Goal: Transaction & Acquisition: Download file/media

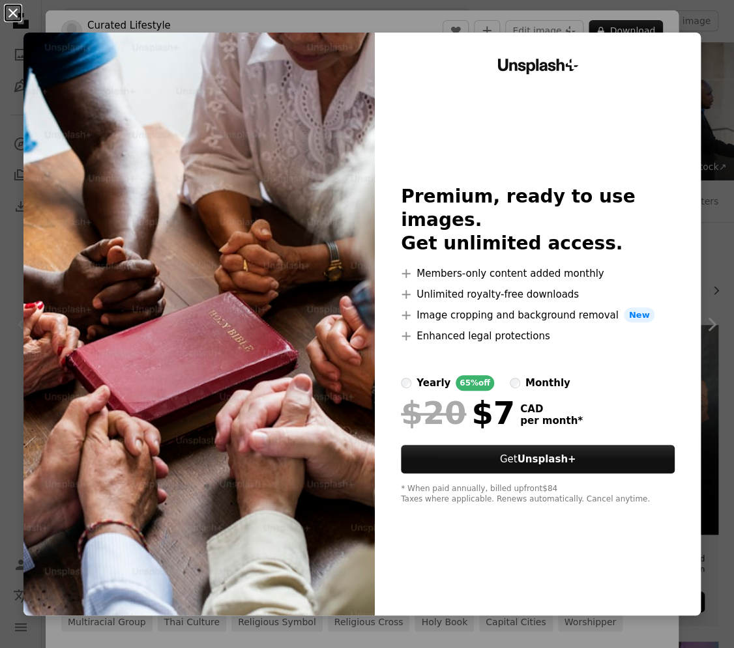
click at [15, 13] on button "An X shape" at bounding box center [13, 13] width 16 height 16
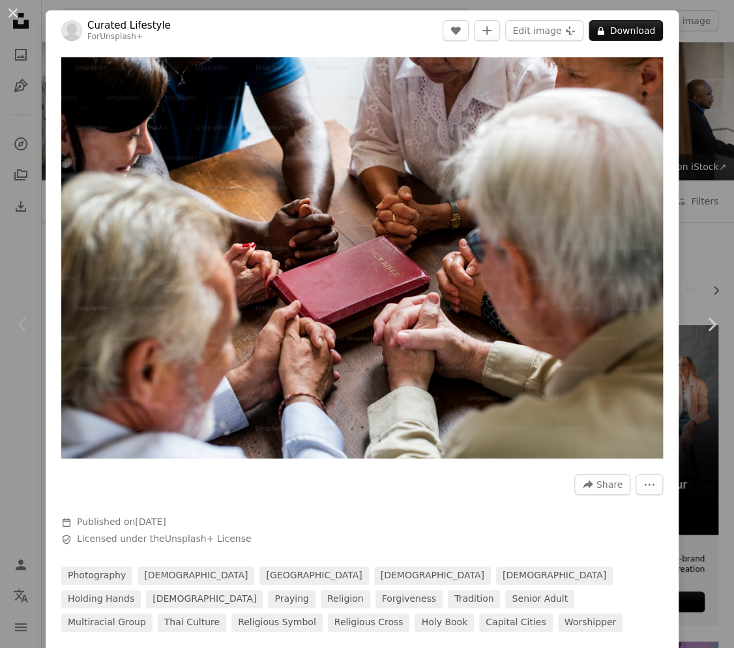
drag, startPoint x: 352, startPoint y: 28, endPoint x: 347, endPoint y: 54, distance: 26.6
click at [347, 54] on div "Curated Lifestyle For Unsplash+ A heart A plus sign Edit image Plus sign for Un…" at bounding box center [362, 321] width 633 height 622
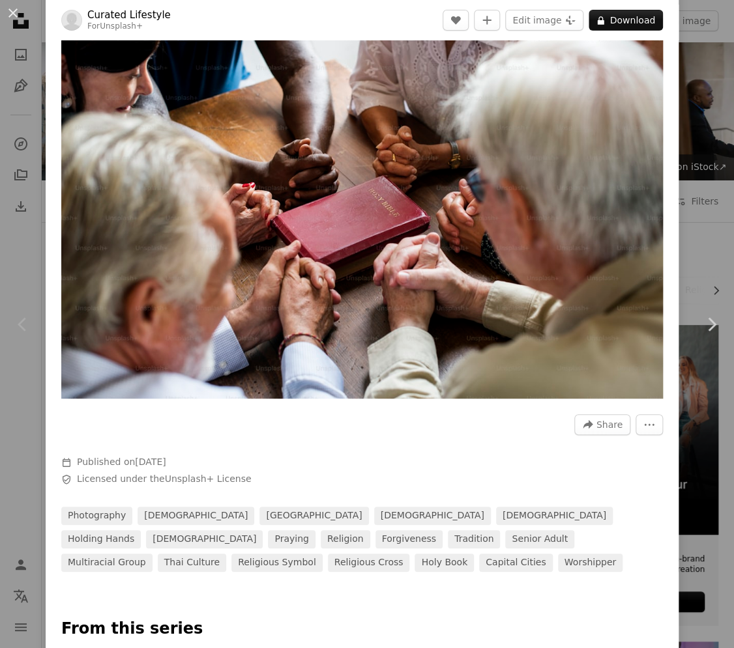
scroll to position [130, 0]
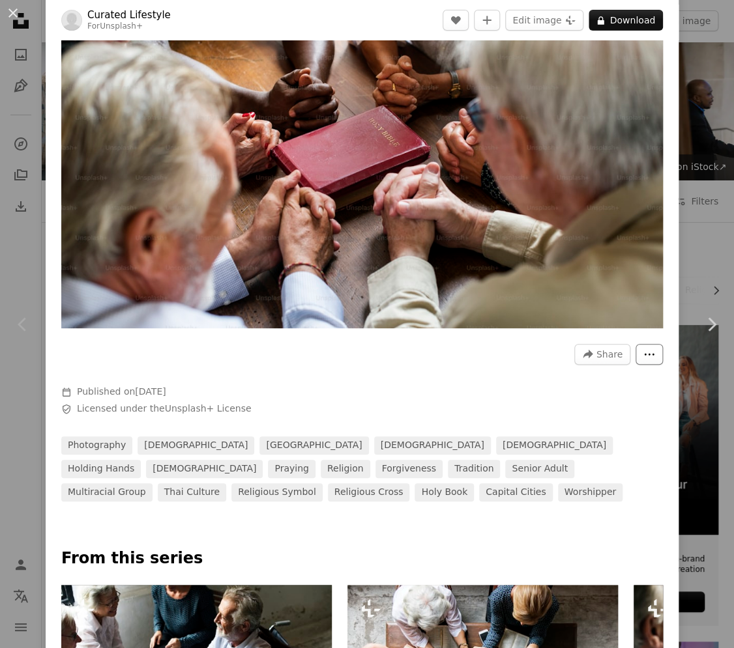
click at [643, 349] on icon "More Actions" at bounding box center [649, 355] width 12 height 12
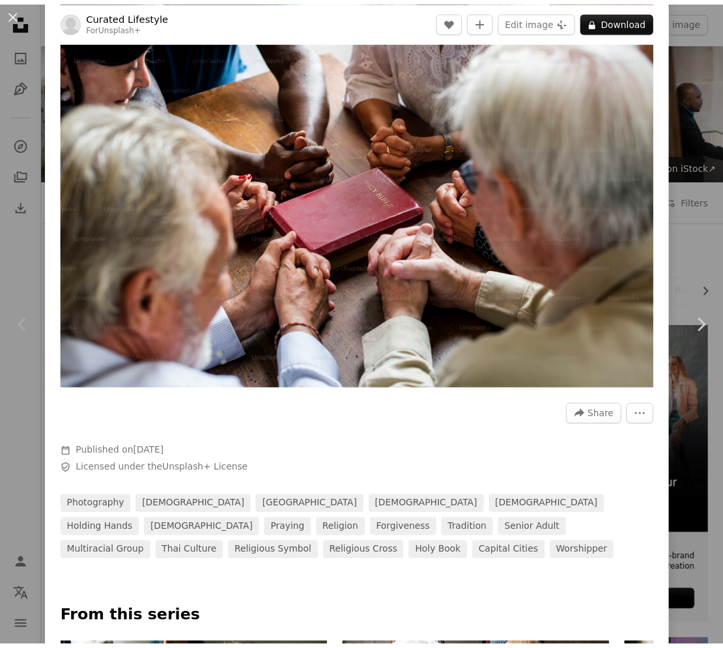
scroll to position [0, 0]
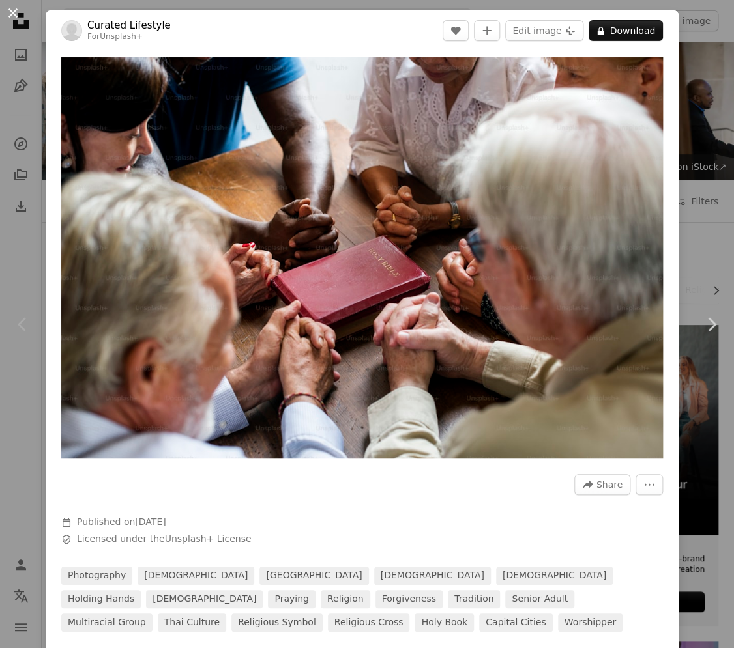
click at [12, 12] on button "An X shape" at bounding box center [13, 13] width 16 height 16
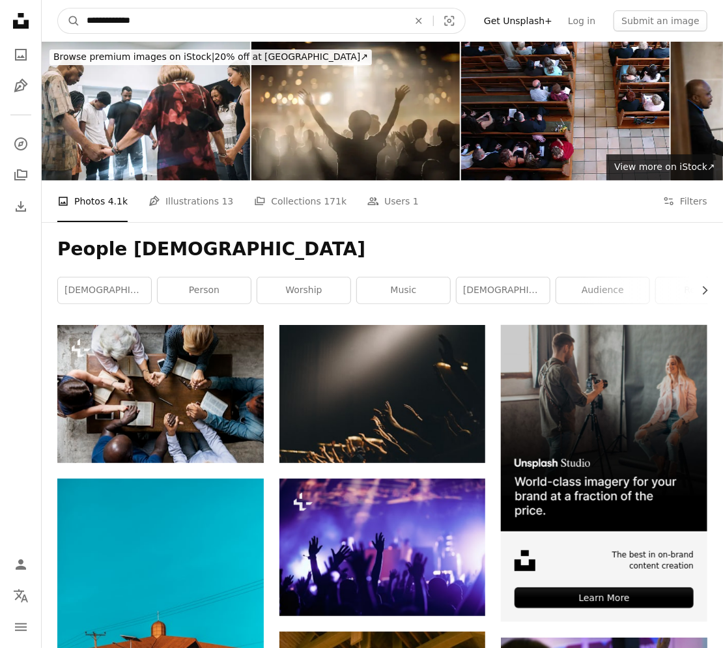
drag, startPoint x: 146, startPoint y: 18, endPoint x: 81, endPoint y: 18, distance: 65.1
click at [81, 18] on input "**********" at bounding box center [242, 20] width 324 height 25
type input "**********"
click at [58, 8] on button "A magnifying glass" at bounding box center [69, 20] width 22 height 25
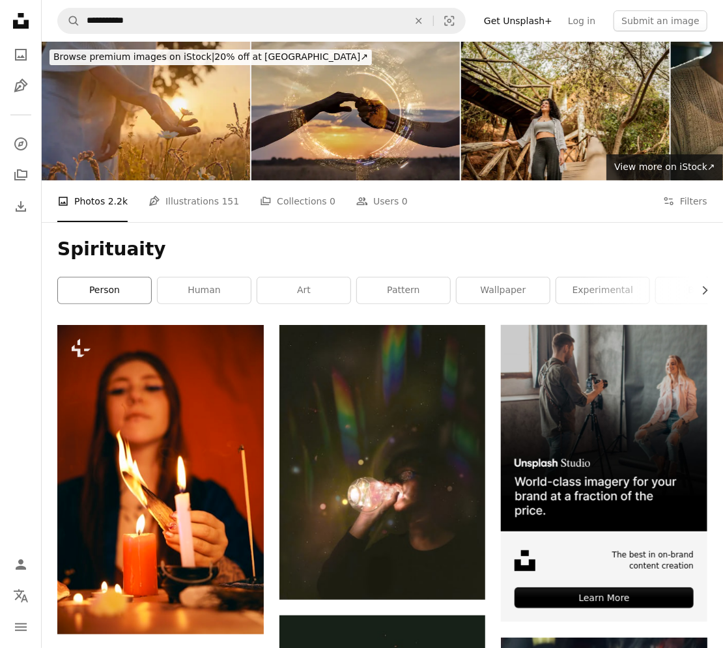
click at [112, 289] on link "person" at bounding box center [104, 291] width 93 height 26
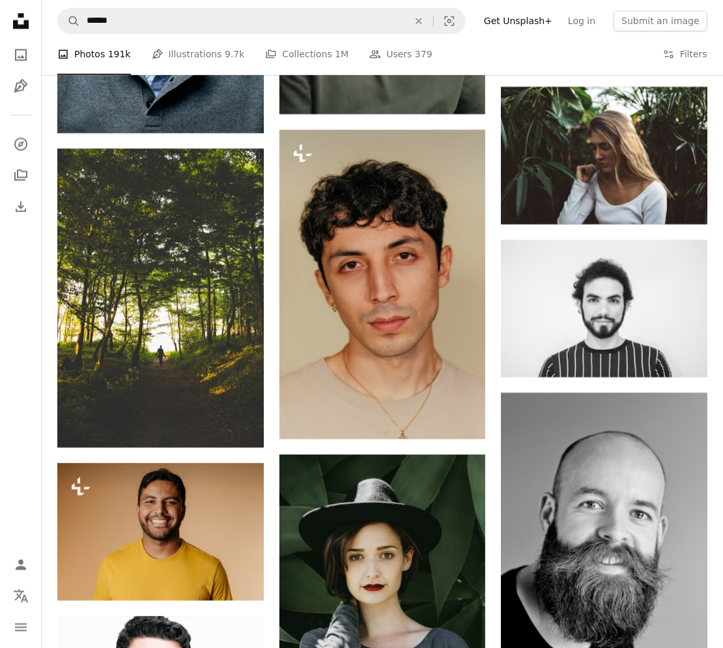
scroll to position [1108, 0]
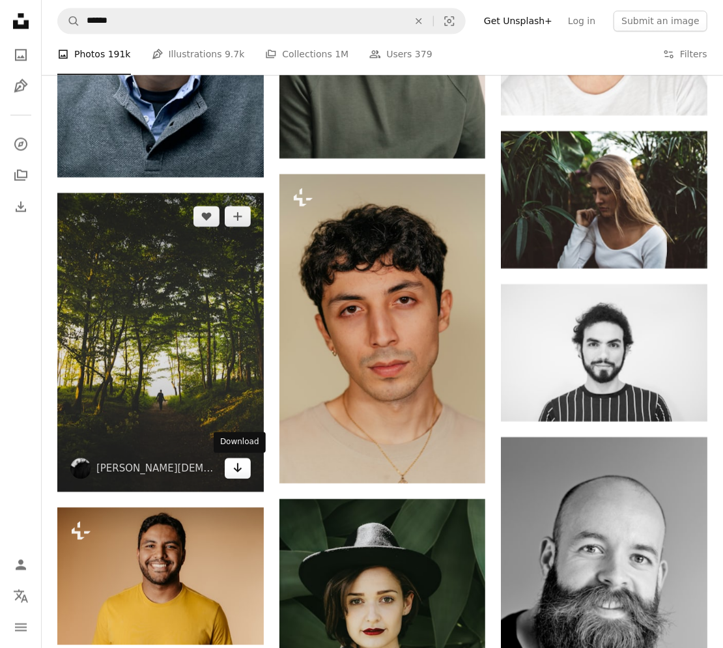
click at [235, 471] on icon "Arrow pointing down" at bounding box center [238, 468] width 10 height 16
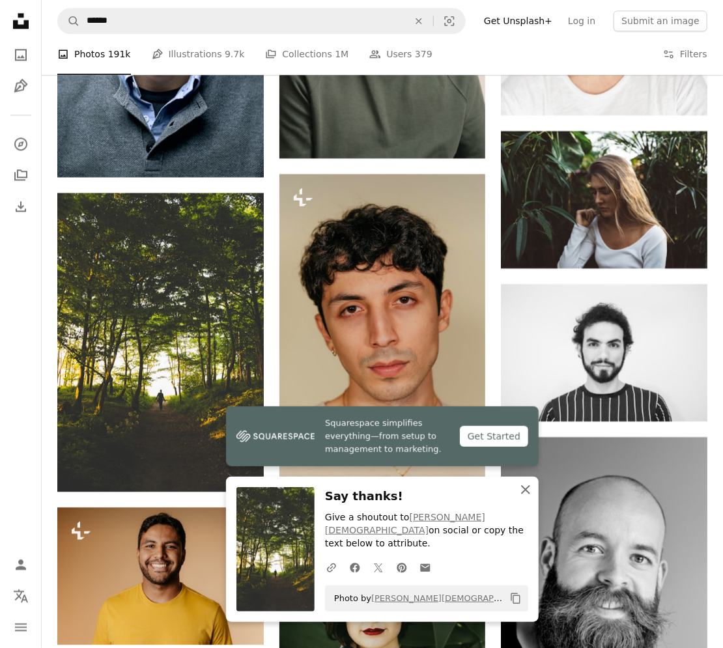
click at [521, 498] on icon "An X shape" at bounding box center [526, 490] width 16 height 16
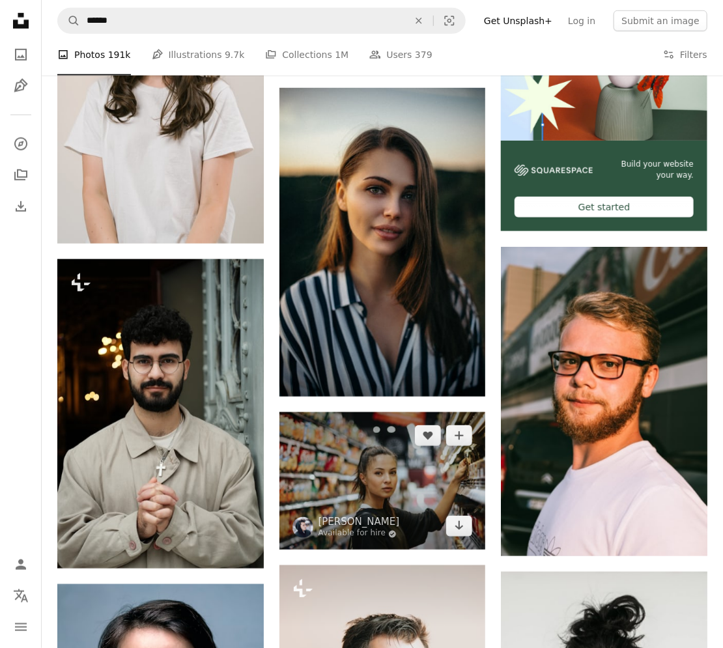
scroll to position [0, 0]
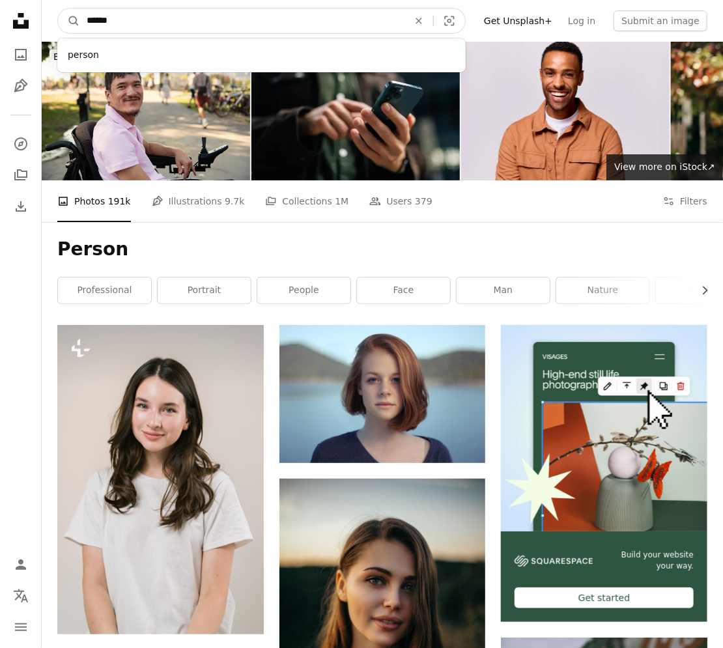
drag, startPoint x: 125, startPoint y: 19, endPoint x: 83, endPoint y: 18, distance: 41.7
click at [84, 18] on input "******" at bounding box center [242, 20] width 324 height 25
type input "*******"
click at [58, 8] on button "A magnifying glass" at bounding box center [69, 20] width 22 height 25
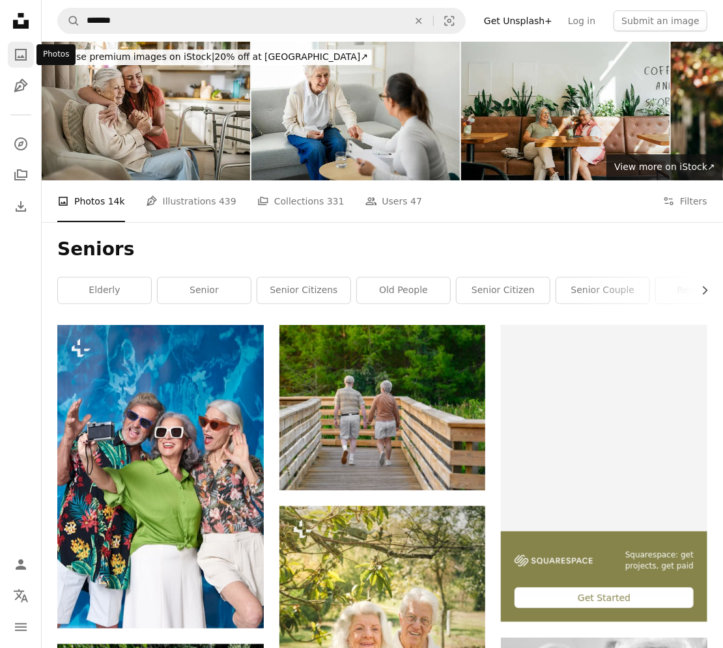
click at [23, 53] on icon "A photo" at bounding box center [21, 55] width 16 height 16
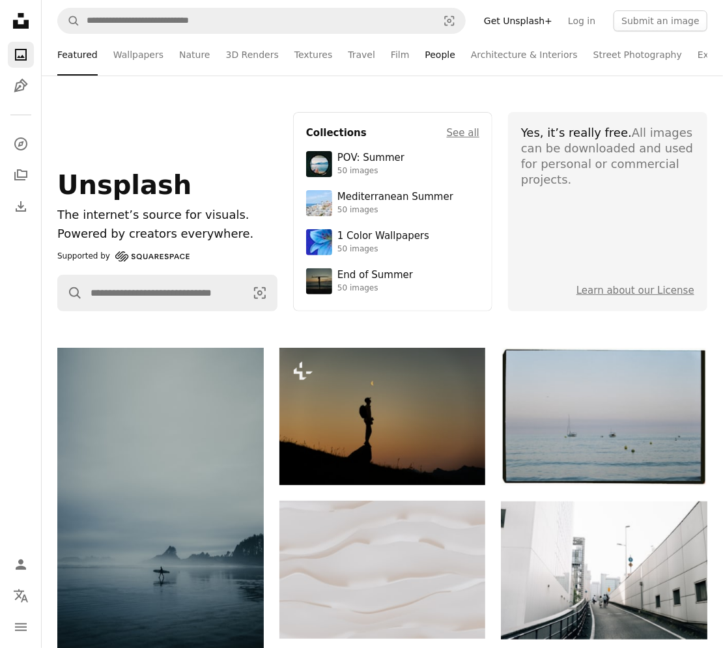
click at [425, 55] on link "People" at bounding box center [440, 55] width 31 height 42
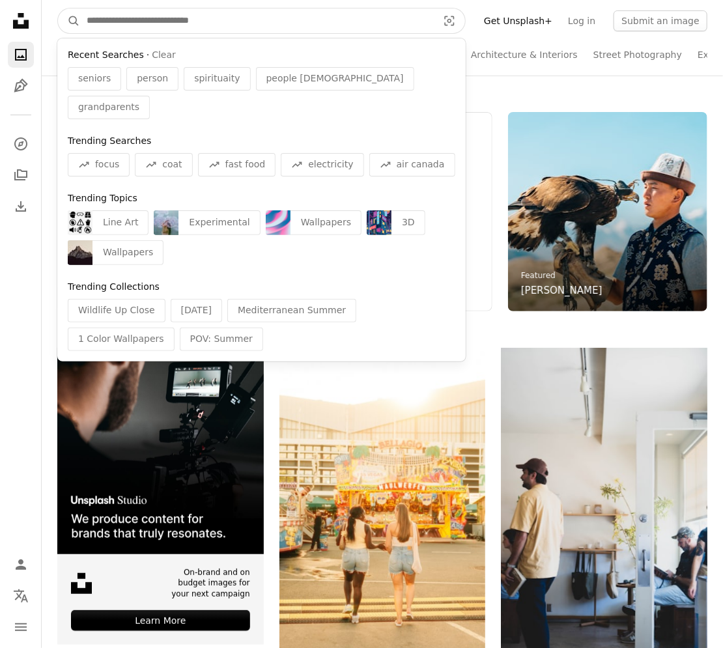
click at [86, 18] on input "Find visuals sitewide" at bounding box center [257, 20] width 354 height 25
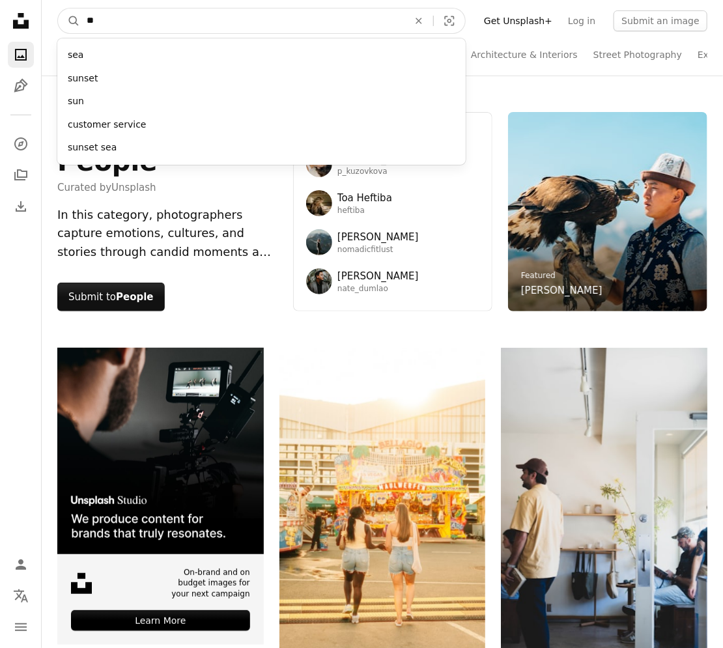
type input "*"
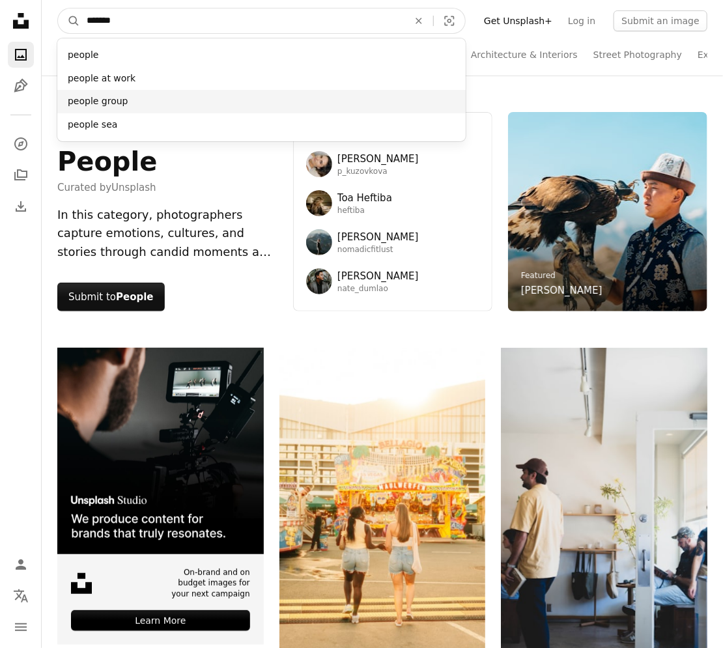
type input "******"
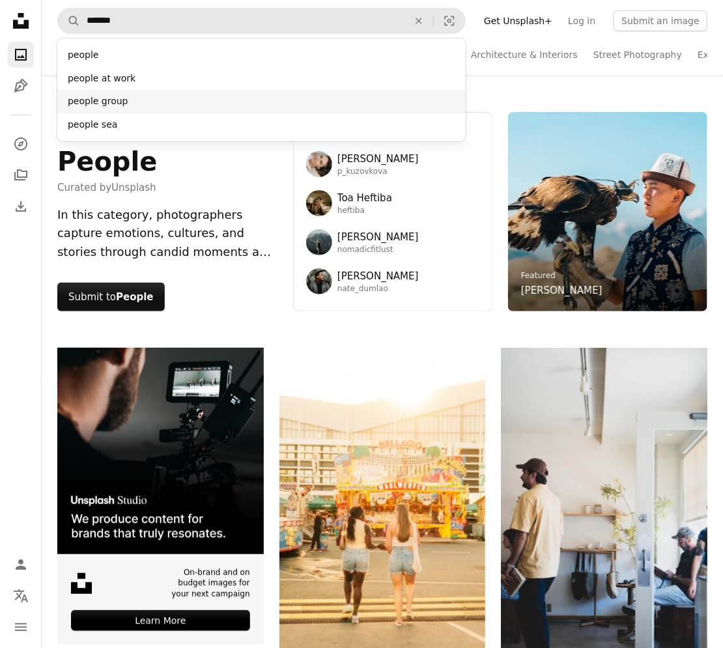
click at [109, 104] on div "people group" at bounding box center [261, 101] width 408 height 23
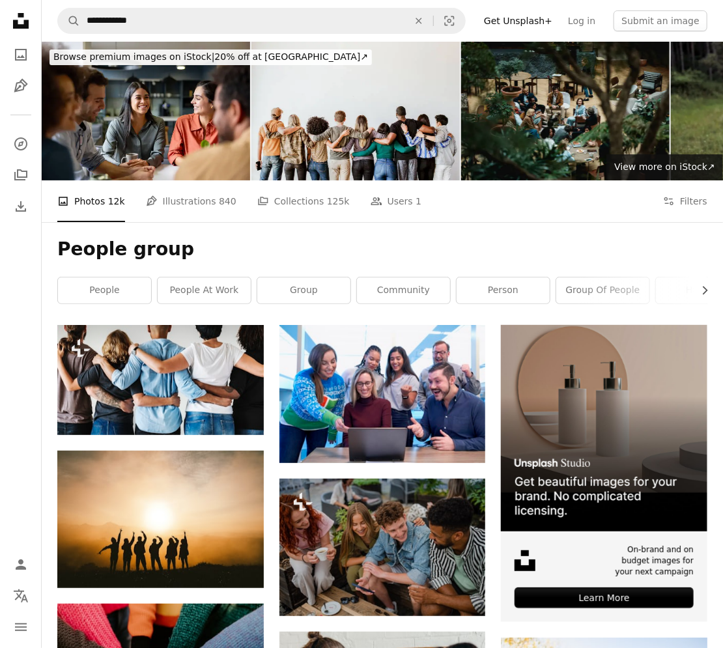
click at [560, 21] on link "Get Unsplash+" at bounding box center [518, 20] width 84 height 21
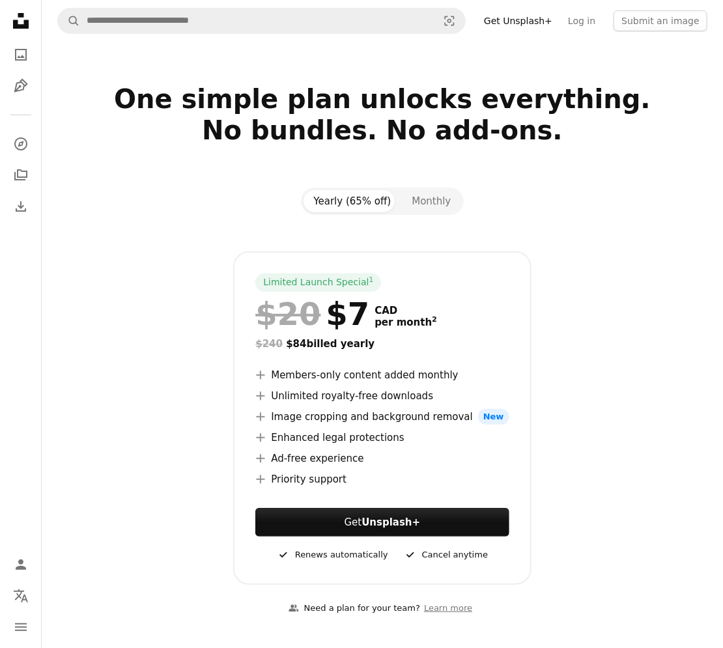
click at [116, 47] on div at bounding box center [382, 63] width 681 height 42
drag, startPoint x: 112, startPoint y: 80, endPoint x: 79, endPoint y: 51, distance: 43.4
click at [112, 79] on div at bounding box center [382, 63] width 681 height 42
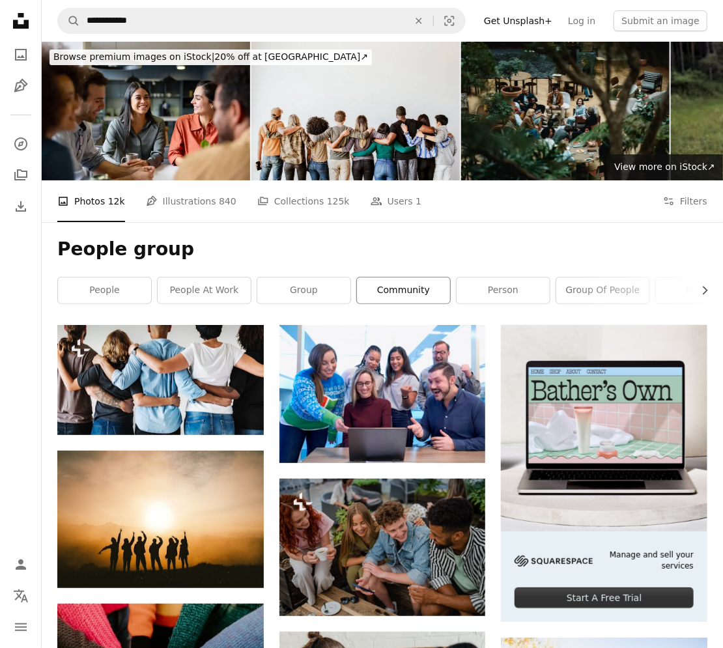
click at [405, 289] on link "community" at bounding box center [403, 291] width 93 height 26
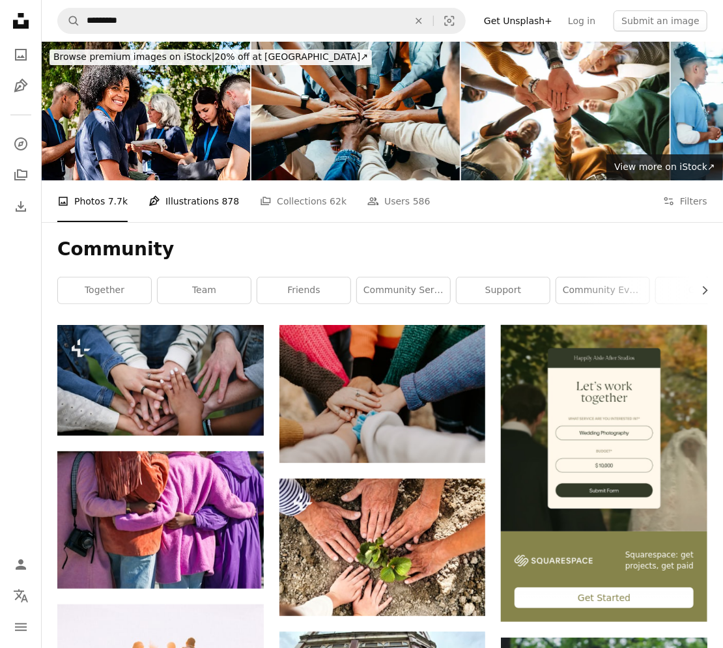
click at [186, 199] on link "Pen Tool Illustrations 878" at bounding box center [194, 201] width 91 height 42
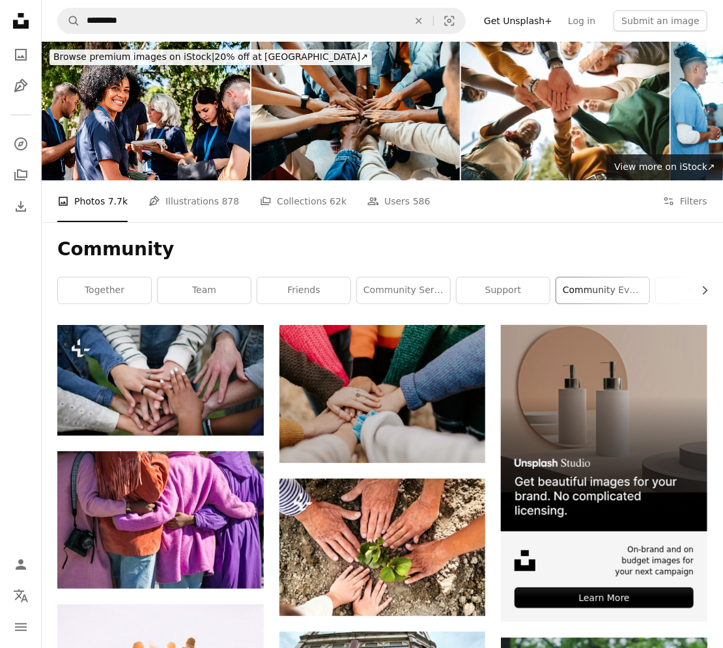
click at [604, 292] on link "community event" at bounding box center [602, 291] width 93 height 26
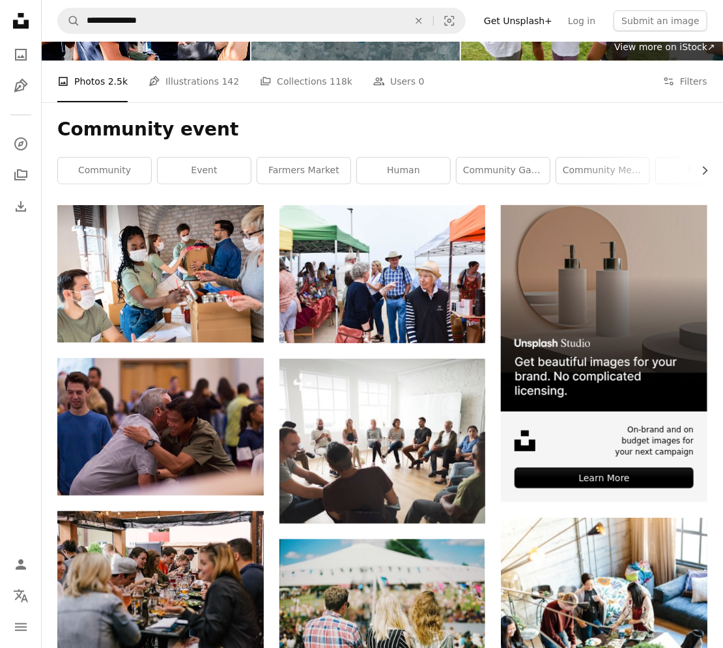
scroll to position [65, 0]
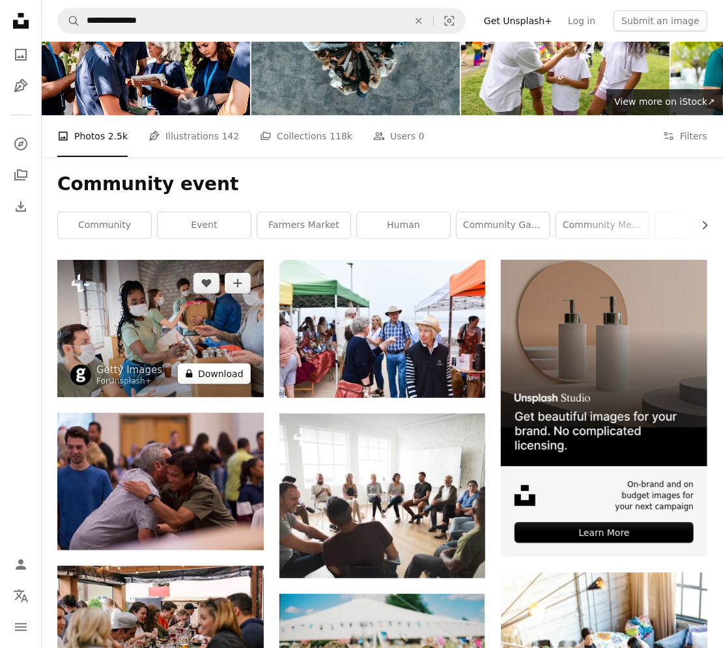
click at [209, 377] on button "A lock Download" at bounding box center [214, 374] width 73 height 21
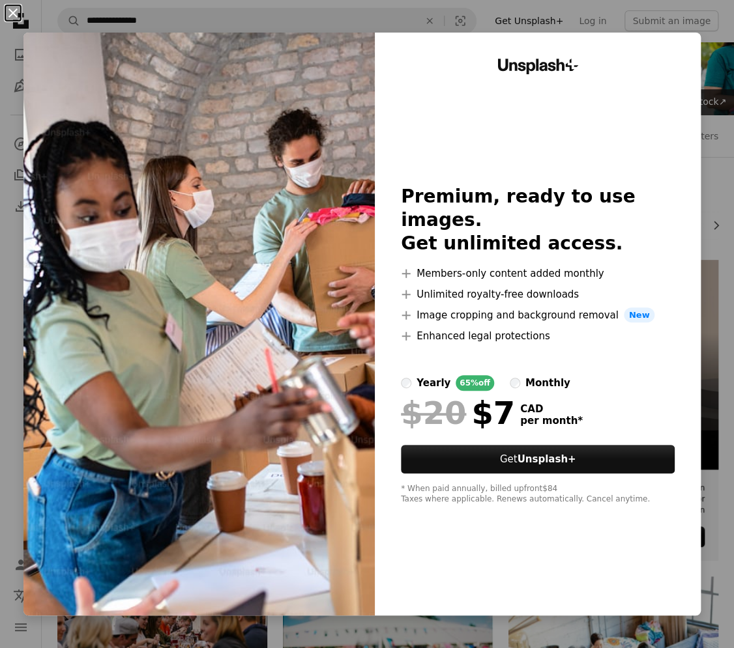
click at [14, 9] on button "An X shape" at bounding box center [13, 13] width 16 height 16
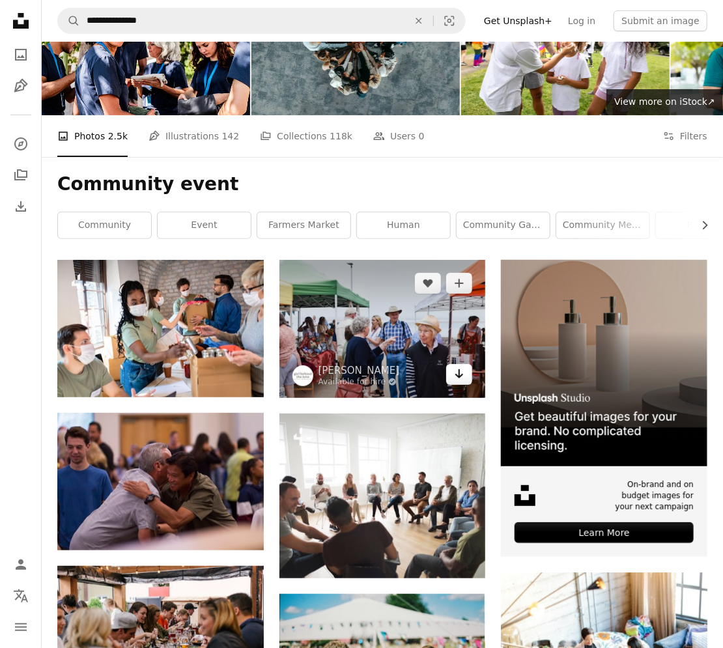
click at [458, 373] on icon "Arrow pointing down" at bounding box center [459, 374] width 10 height 16
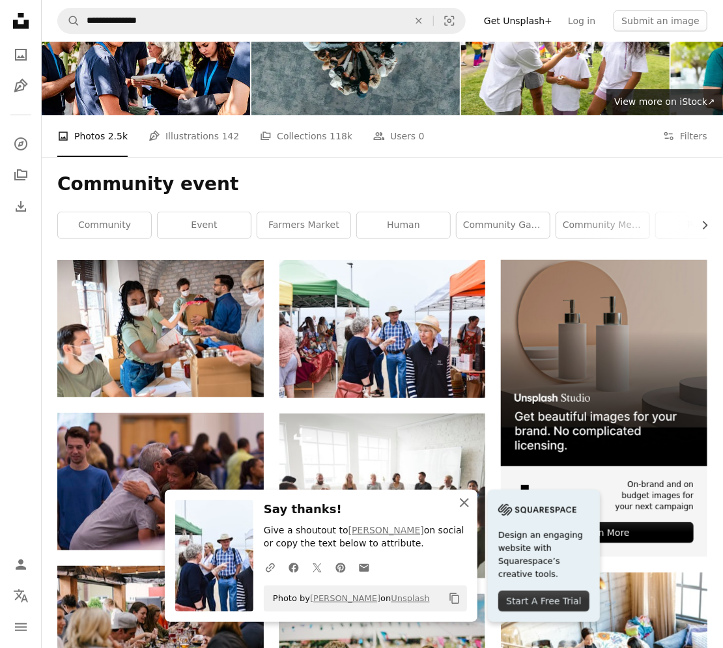
click at [465, 501] on icon "An X shape" at bounding box center [465, 503] width 16 height 16
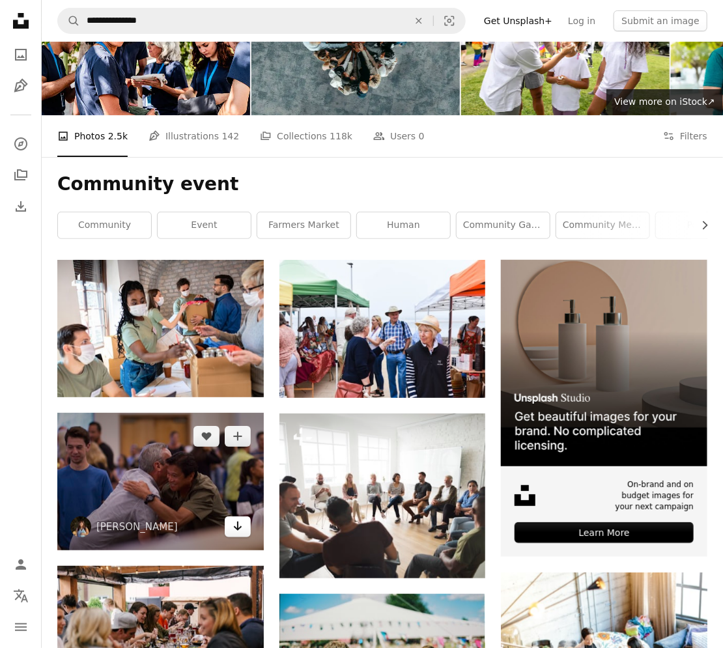
click at [240, 524] on icon "Arrow pointing down" at bounding box center [238, 527] width 10 height 16
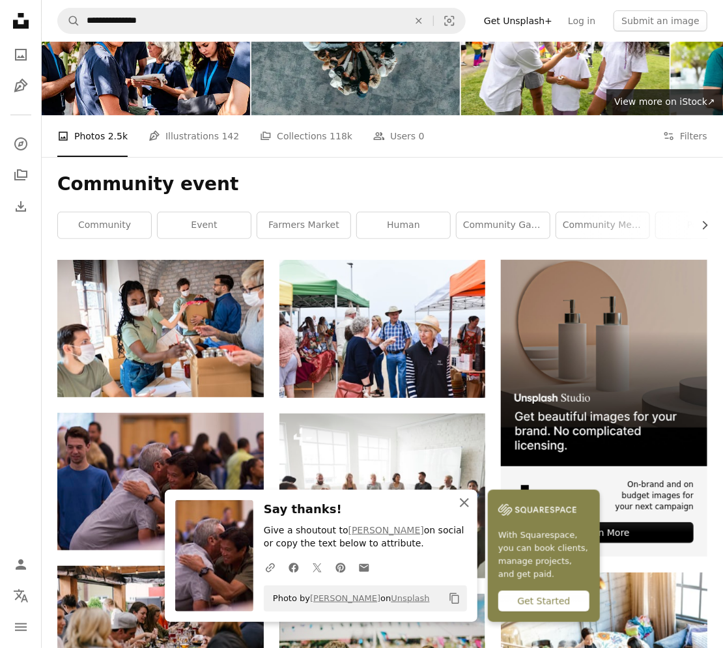
click at [466, 500] on icon "button" at bounding box center [464, 502] width 9 height 9
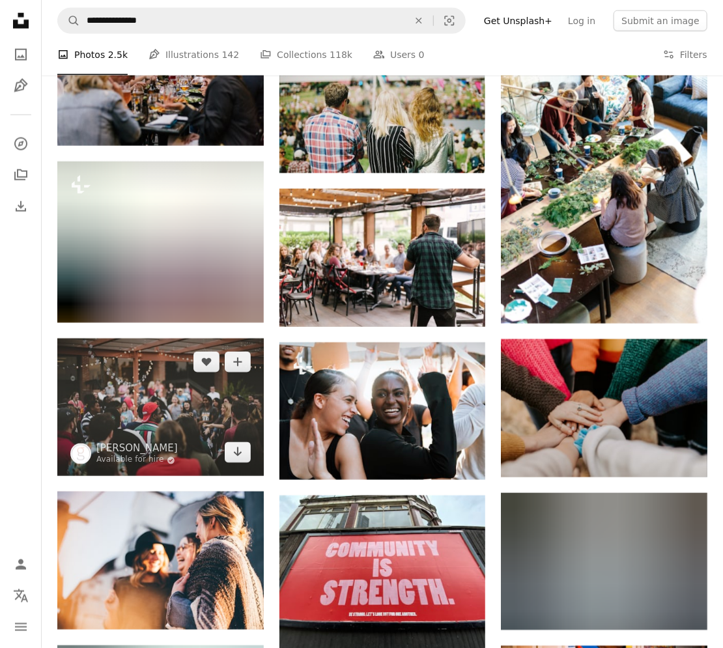
scroll to position [651, 0]
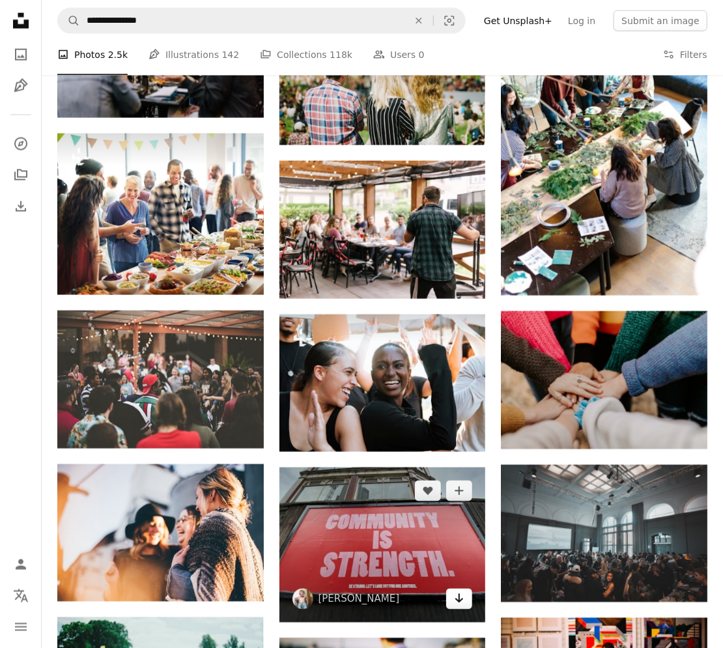
click at [462, 597] on icon "Arrow pointing down" at bounding box center [459, 599] width 10 height 16
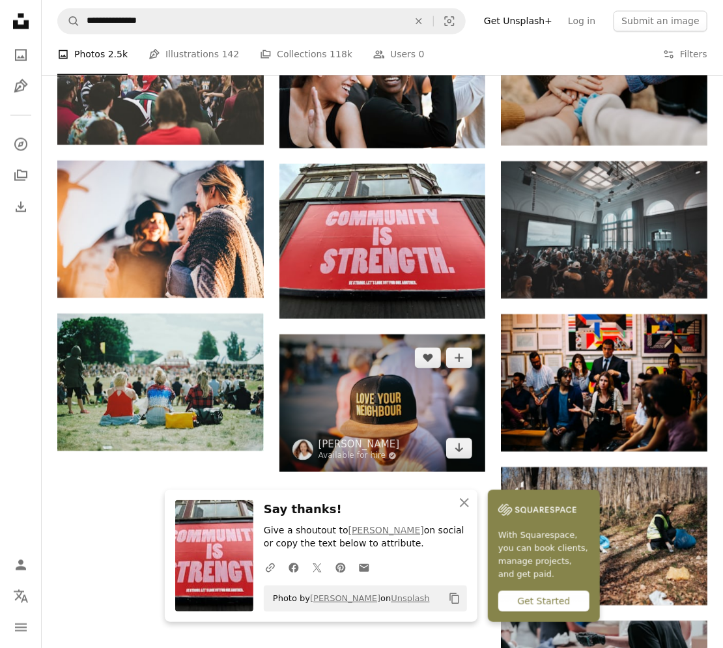
scroll to position [977, 0]
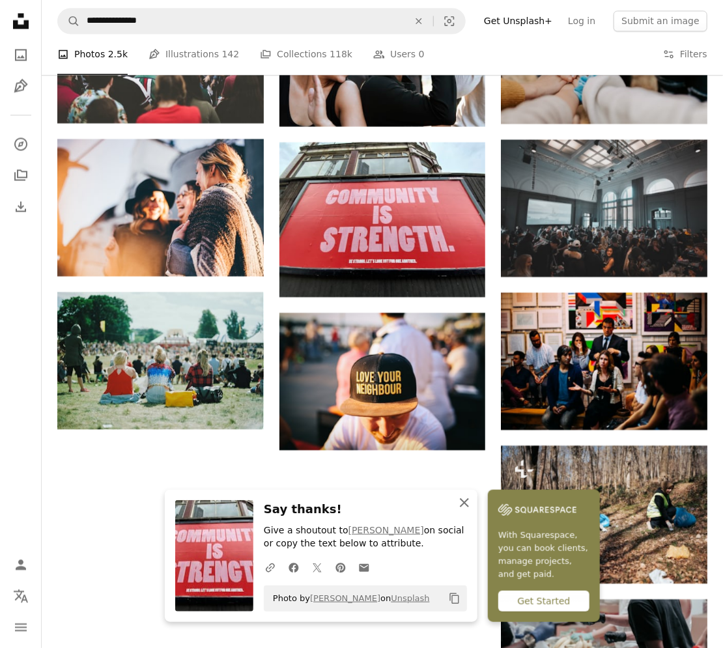
click at [464, 502] on icon "button" at bounding box center [464, 502] width 9 height 9
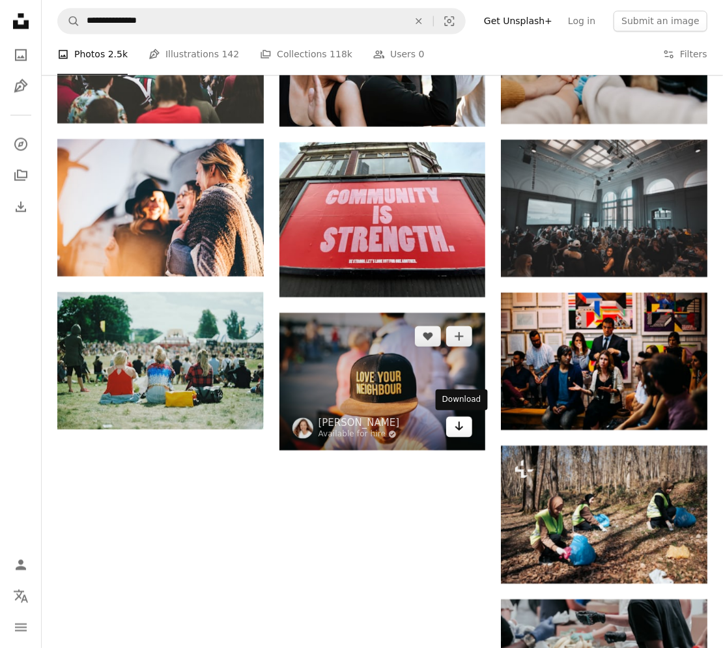
click at [461, 428] on icon "Arrow pointing down" at bounding box center [459, 426] width 10 height 16
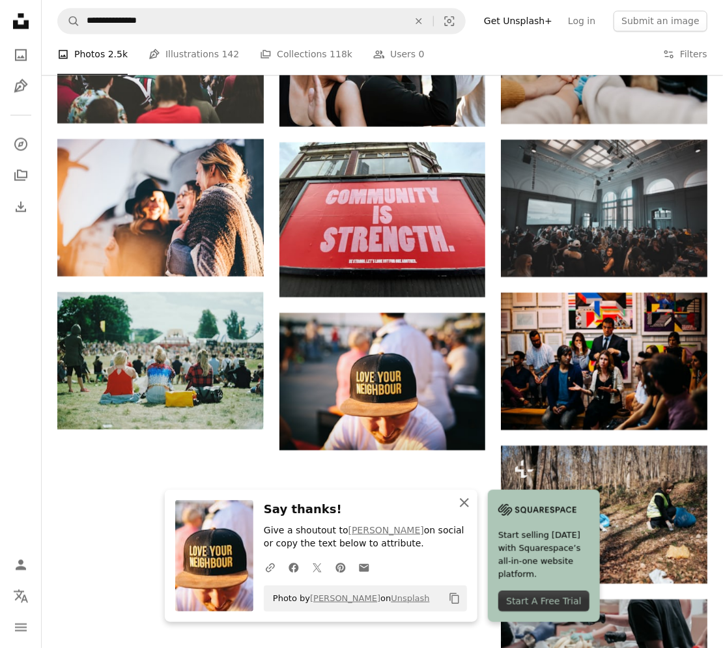
drag, startPoint x: 462, startPoint y: 499, endPoint x: 442, endPoint y: 481, distance: 26.3
click at [461, 497] on icon "An X shape" at bounding box center [465, 503] width 16 height 16
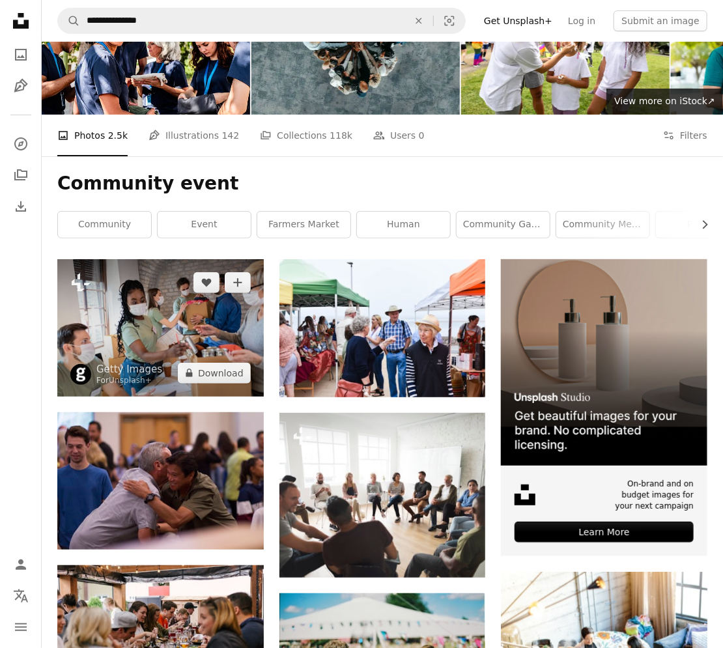
scroll to position [0, 0]
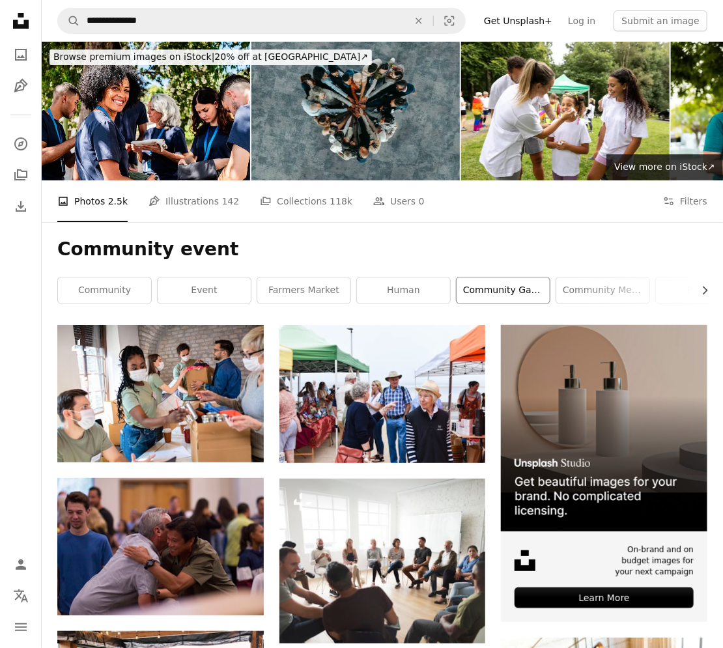
click at [508, 288] on link "community gathering" at bounding box center [503, 291] width 93 height 26
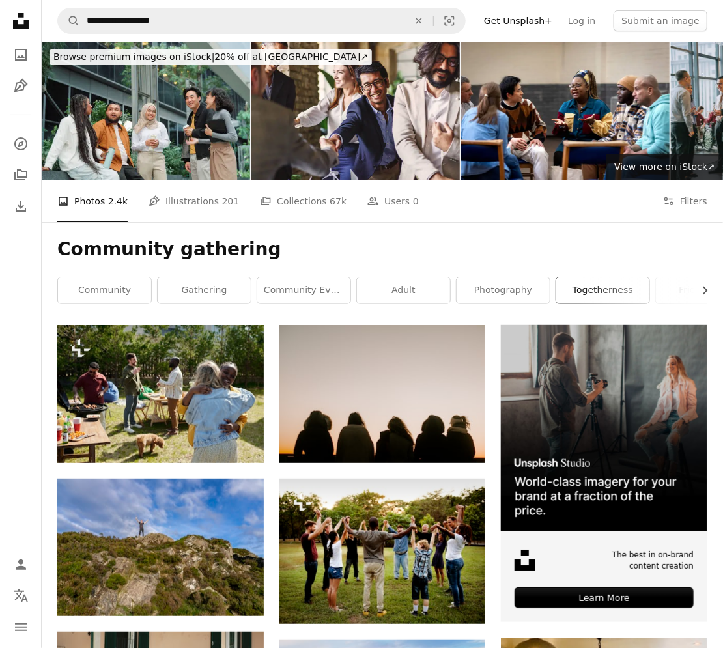
click at [612, 294] on link "togetherness" at bounding box center [602, 291] width 93 height 26
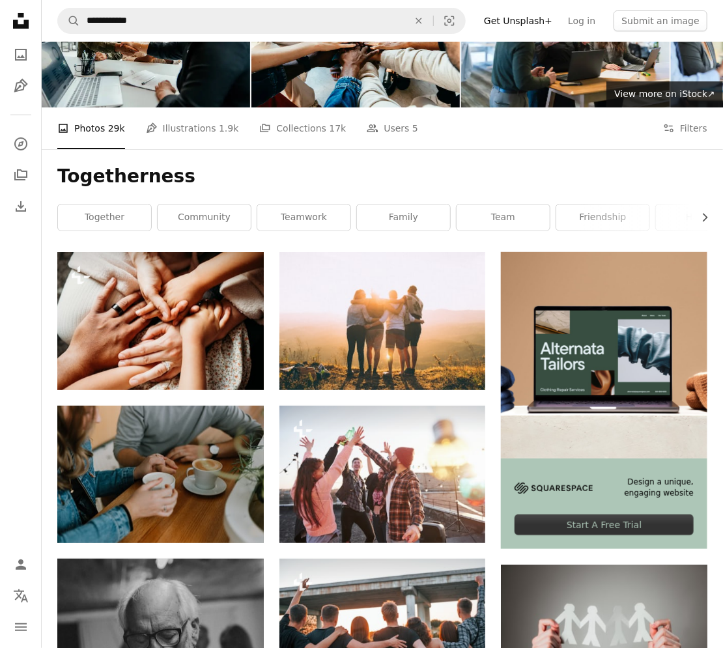
scroll to position [65, 0]
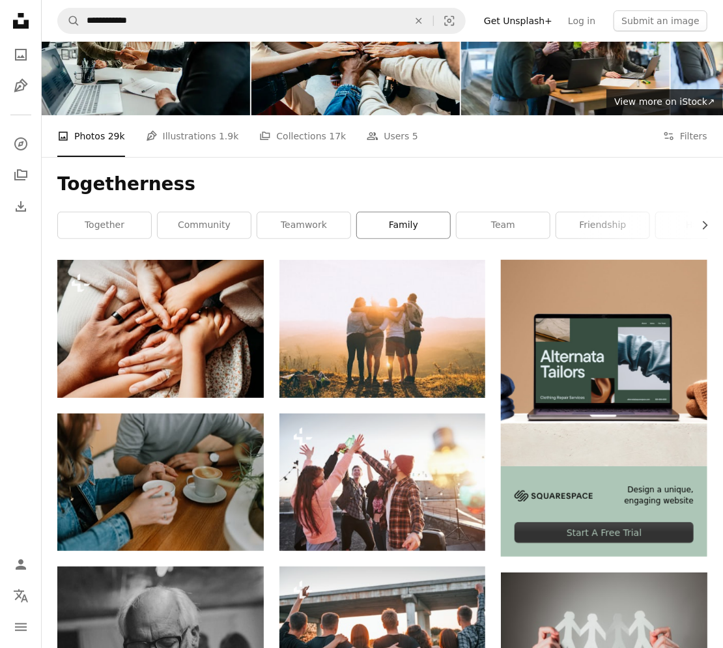
click at [409, 221] on link "family" at bounding box center [403, 225] width 93 height 26
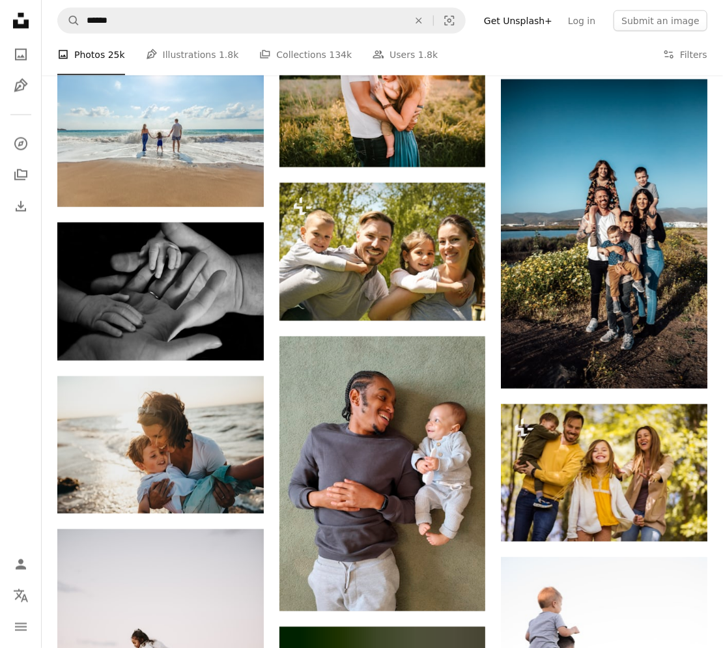
scroll to position [651, 0]
